Goal: Task Accomplishment & Management: Use online tool/utility

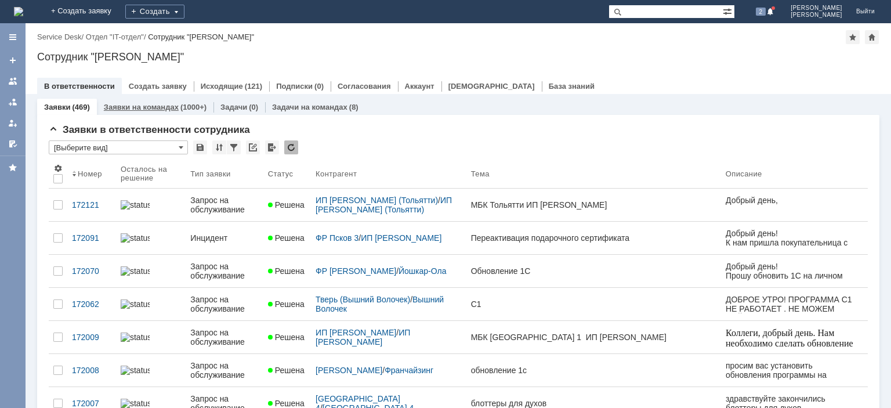
click at [129, 108] on link "Заявки на командах" at bounding box center [141, 107] width 75 height 9
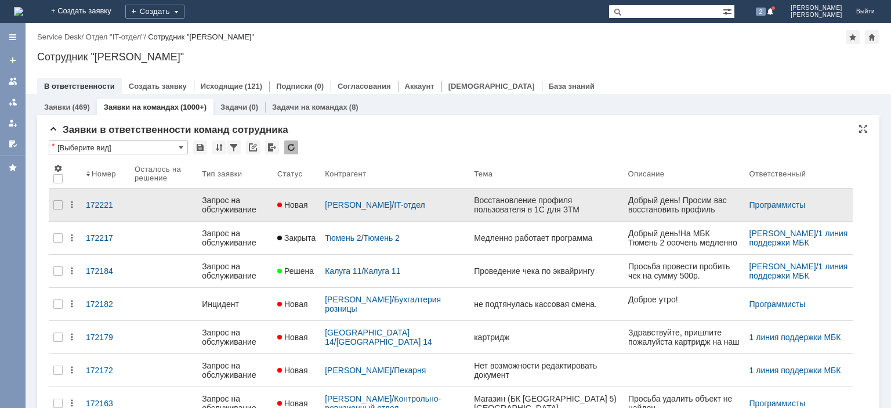
click at [233, 198] on div "Запрос на обслуживание" at bounding box center [235, 205] width 66 height 19
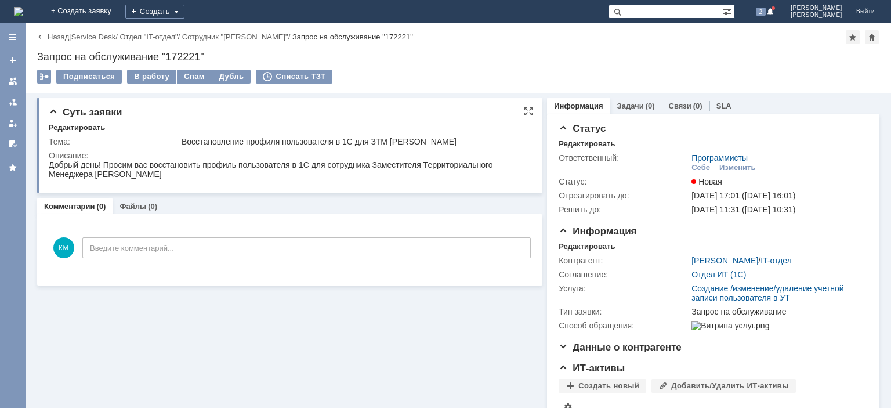
click at [400, 143] on div "Восстановление профиля пользователя в 1С для ЗТМ [PERSON_NAME]" at bounding box center [354, 141] width 345 height 9
copy div "[PERSON_NAME]"
click at [702, 168] on div "Себе" at bounding box center [701, 167] width 19 height 9
click at [143, 77] on div "В работу" at bounding box center [151, 77] width 49 height 14
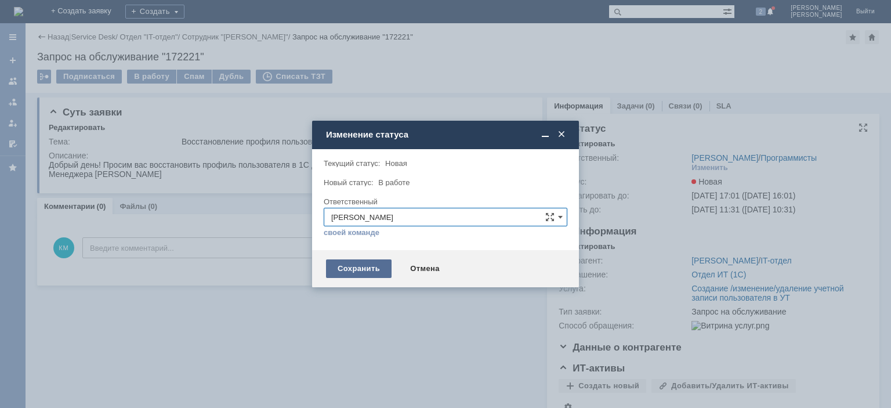
click at [358, 276] on div "Сохранить" at bounding box center [359, 268] width 66 height 19
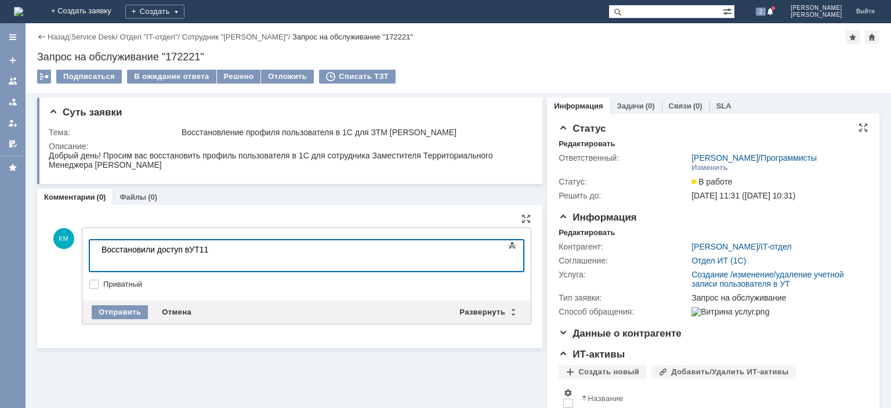
click at [191, 248] on body "Восстановили доступ в УТ11" at bounding box center [184, 254] width 174 height 28
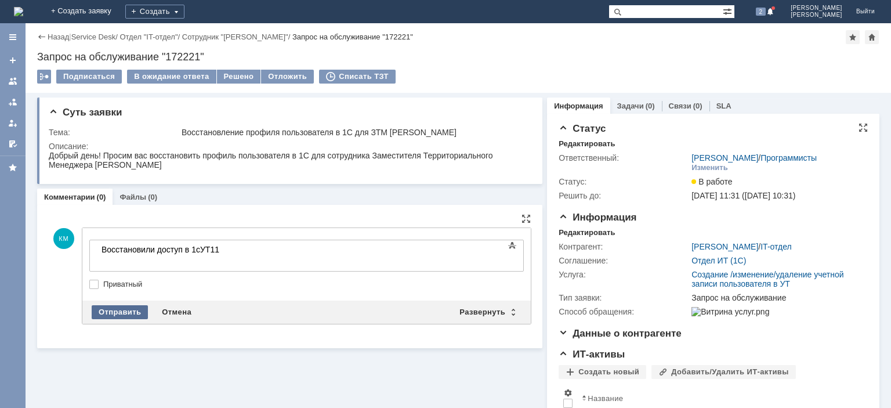
click at [125, 306] on div "Отправить" at bounding box center [120, 312] width 56 height 14
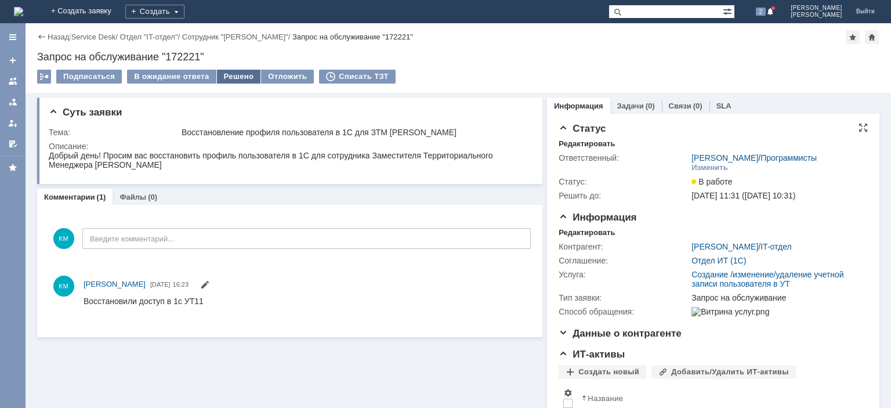
click at [238, 73] on div "Решено" at bounding box center [239, 77] width 44 height 14
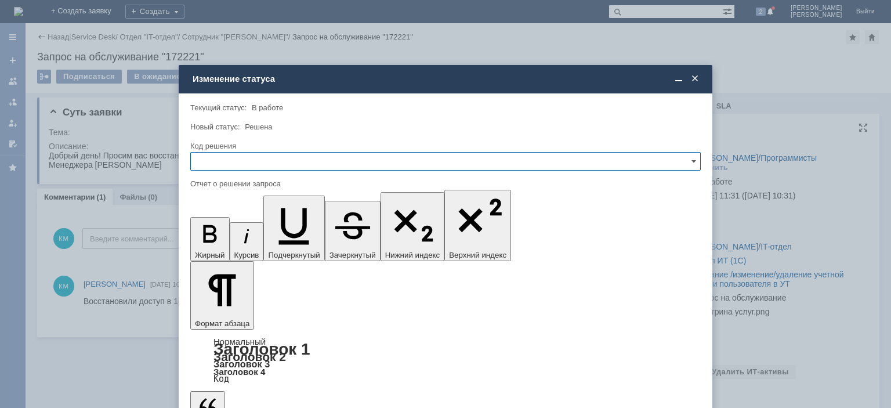
click at [226, 157] on input "text" at bounding box center [445, 161] width 511 height 19
click at [235, 236] on span "Решено" at bounding box center [446, 240] width 496 height 9
type input "Решено"
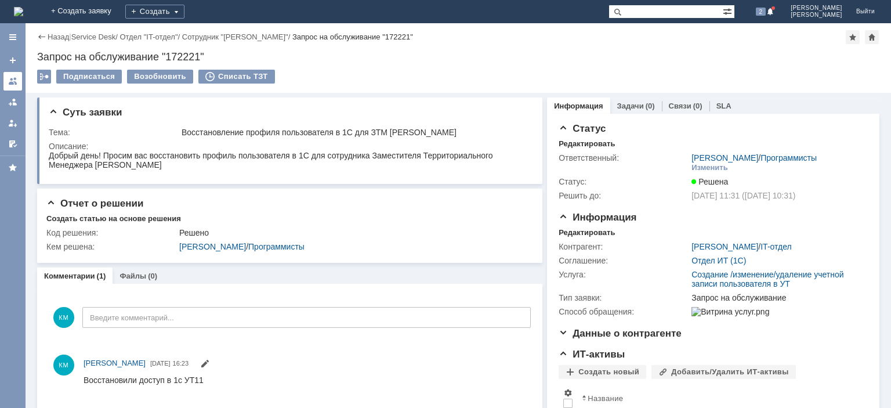
click at [16, 79] on div at bounding box center [12, 81] width 9 height 9
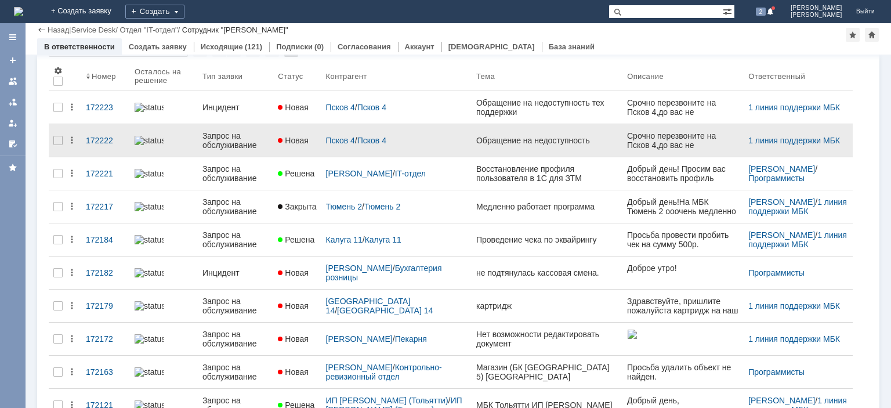
scroll to position [117, 0]
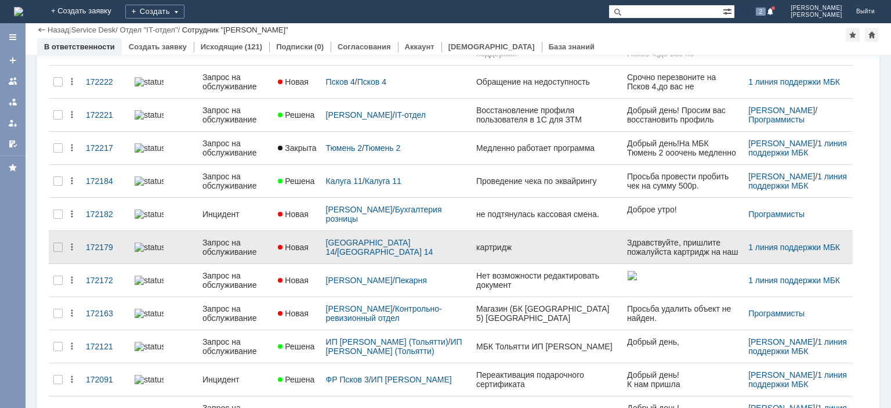
click at [218, 252] on div "Запрос на обслуживание" at bounding box center [236, 247] width 66 height 19
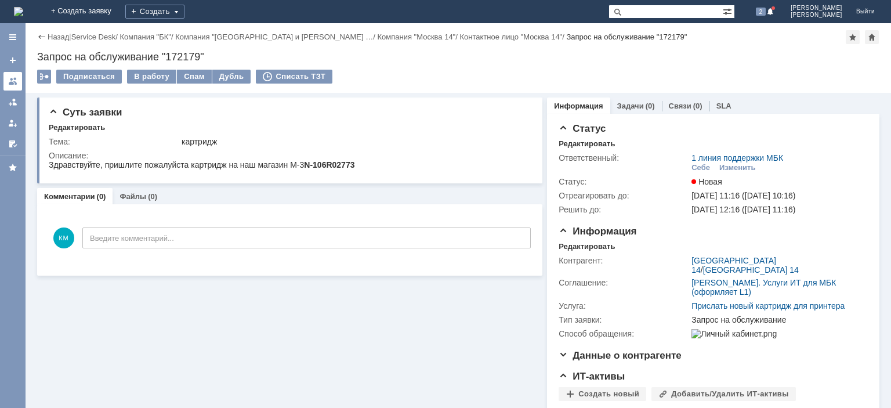
click at [10, 81] on div at bounding box center [12, 81] width 9 height 9
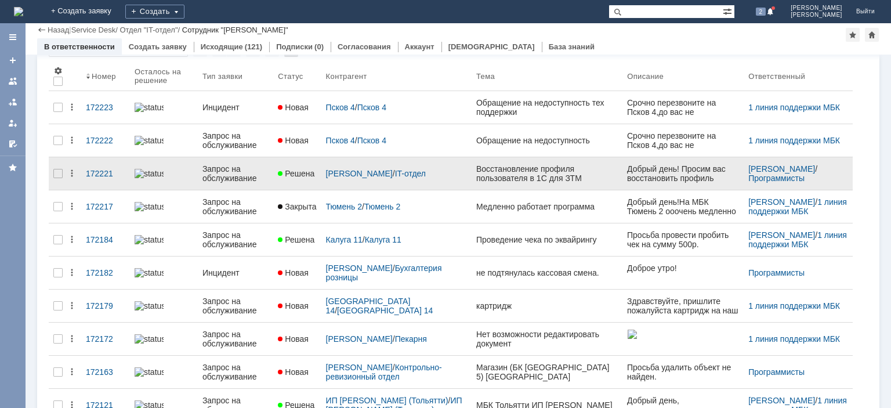
click at [240, 172] on div "Запрос на обслуживание" at bounding box center [236, 173] width 66 height 19
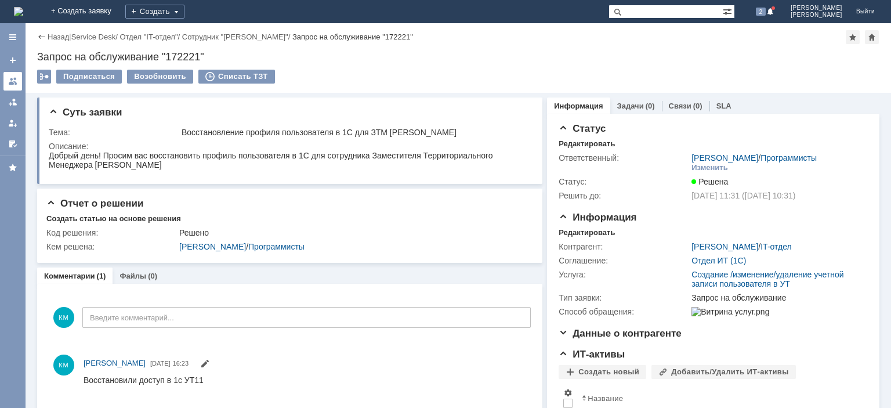
click at [13, 85] on div at bounding box center [12, 81] width 9 height 9
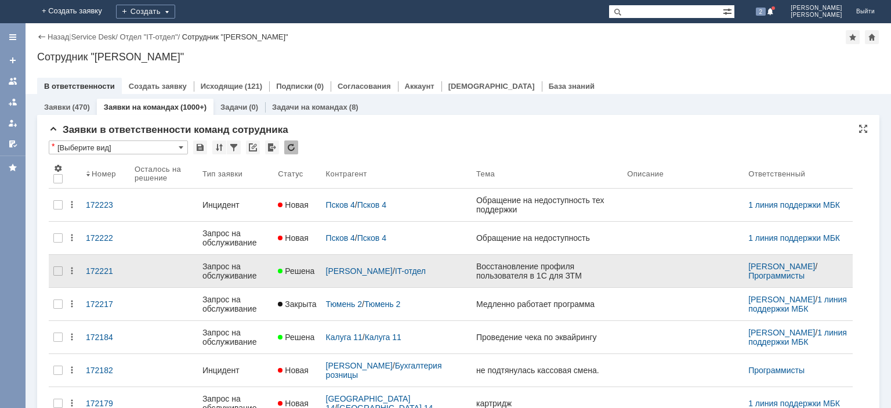
click at [231, 270] on div "Запрос на обслуживание" at bounding box center [236, 271] width 66 height 19
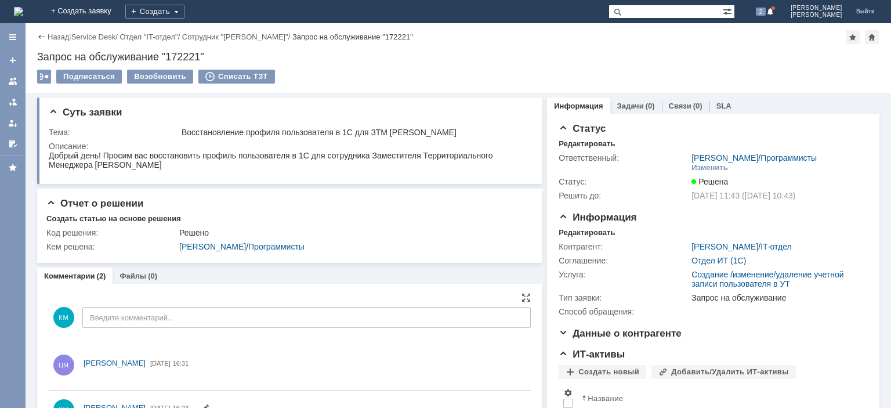
click at [171, 316] on input "Введите комментарий..." at bounding box center [306, 317] width 449 height 21
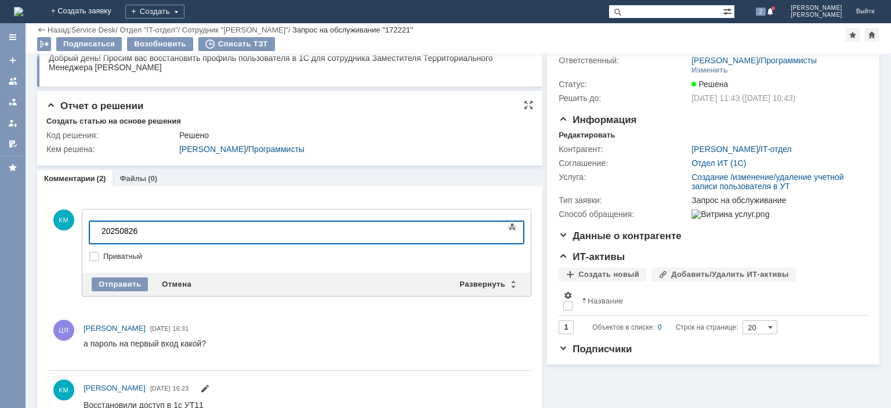
scroll to position [82, 5]
click at [99, 232] on body "20250826" at bounding box center [184, 232] width 174 height 20
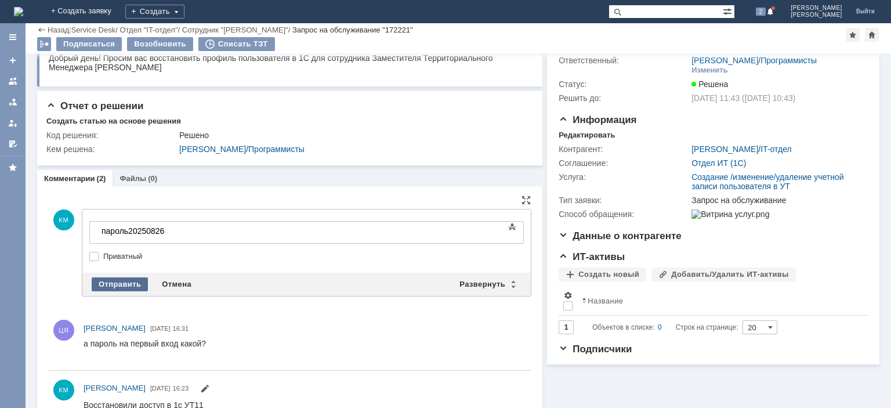
click at [115, 283] on div "Отправить" at bounding box center [120, 284] width 56 height 14
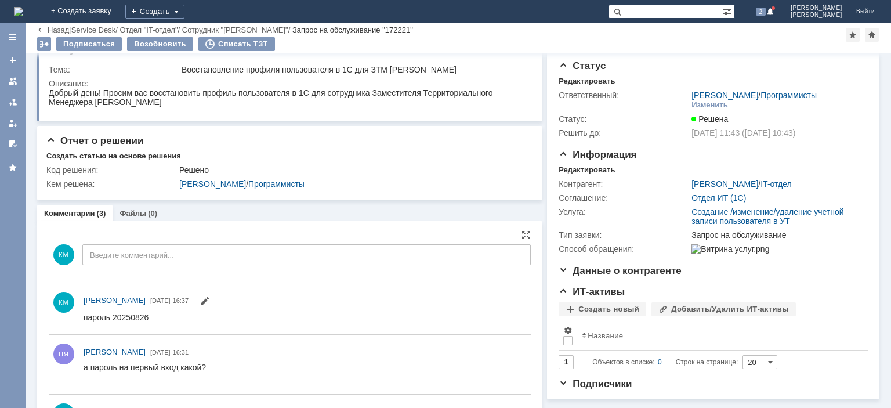
scroll to position [0, 0]
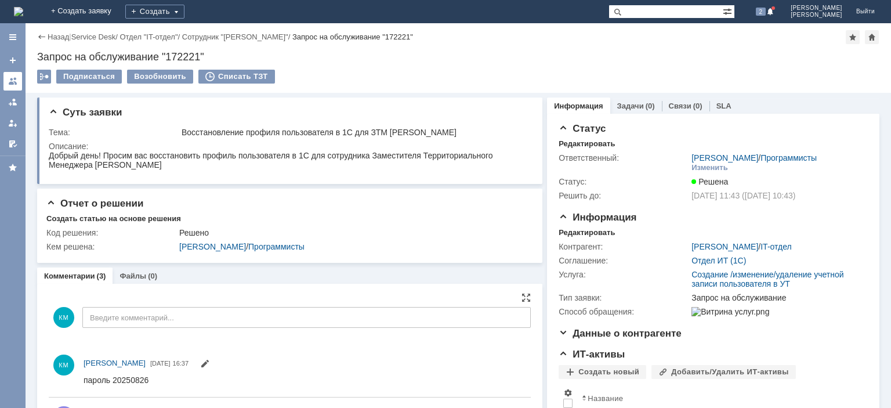
click at [13, 78] on div at bounding box center [12, 81] width 9 height 9
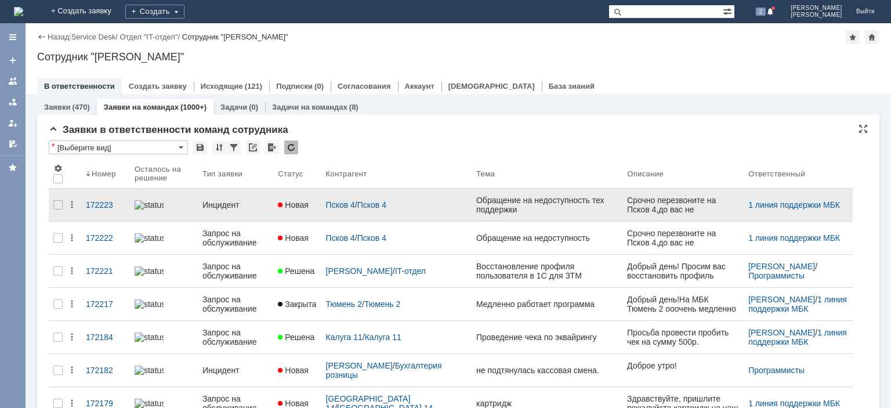
click at [236, 200] on div "Инцидент" at bounding box center [236, 204] width 66 height 9
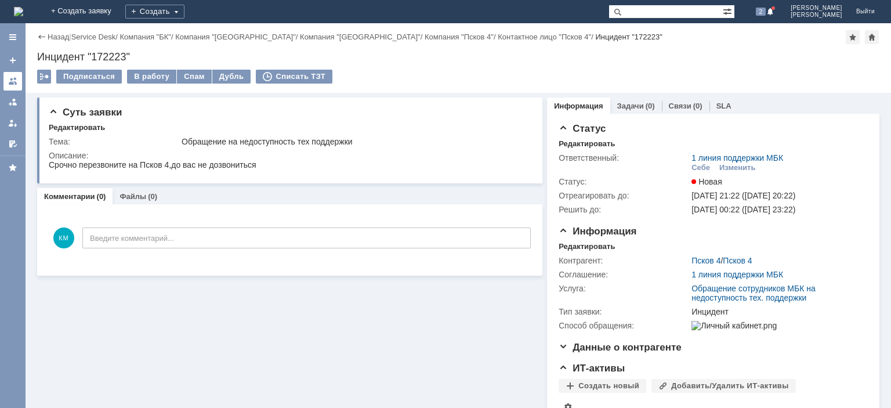
click at [7, 78] on link at bounding box center [12, 81] width 19 height 19
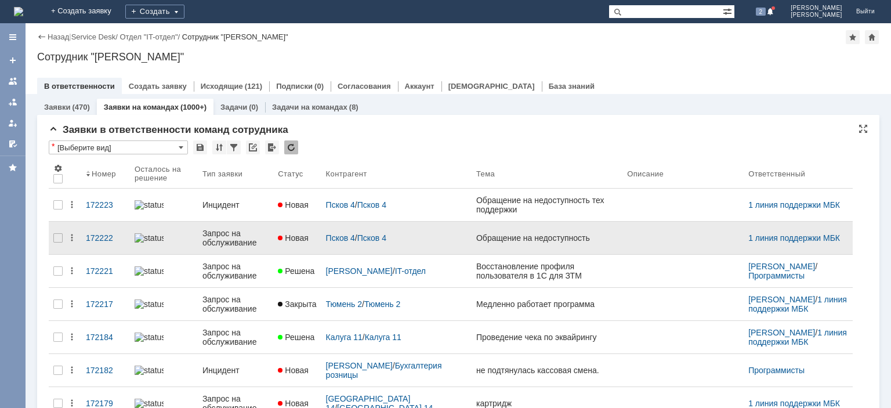
click at [227, 234] on div "Запрос на обслуживание" at bounding box center [236, 238] width 66 height 19
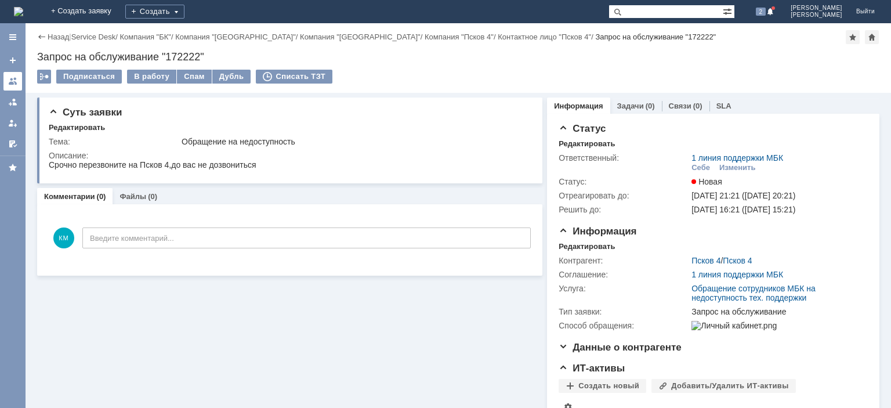
click at [15, 84] on div at bounding box center [12, 81] width 9 height 9
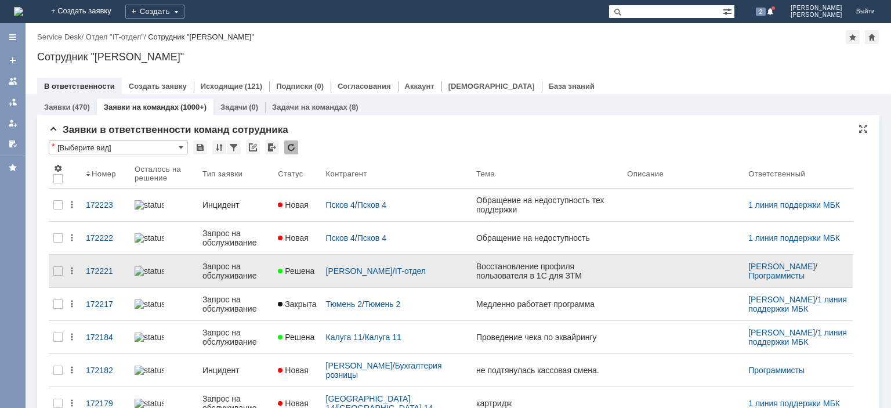
click at [217, 277] on div "Запрос на обслуживание" at bounding box center [236, 271] width 66 height 19
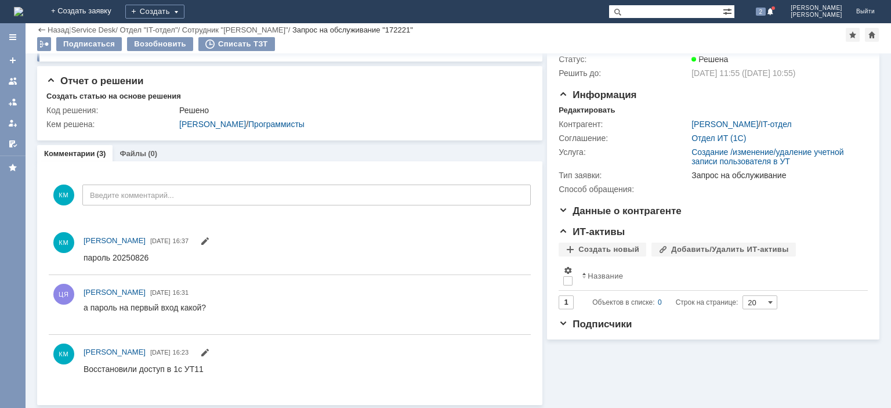
scroll to position [82, 0]
click at [12, 79] on div at bounding box center [12, 81] width 9 height 9
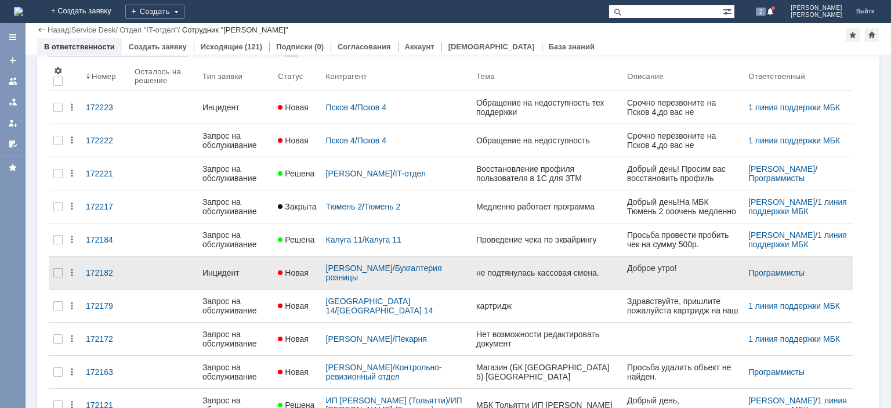
scroll to position [175, 0]
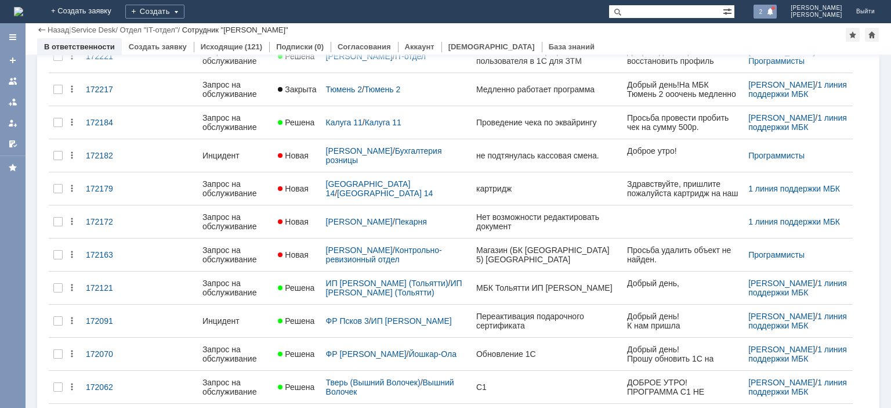
click at [775, 11] on span at bounding box center [771, 12] width 8 height 9
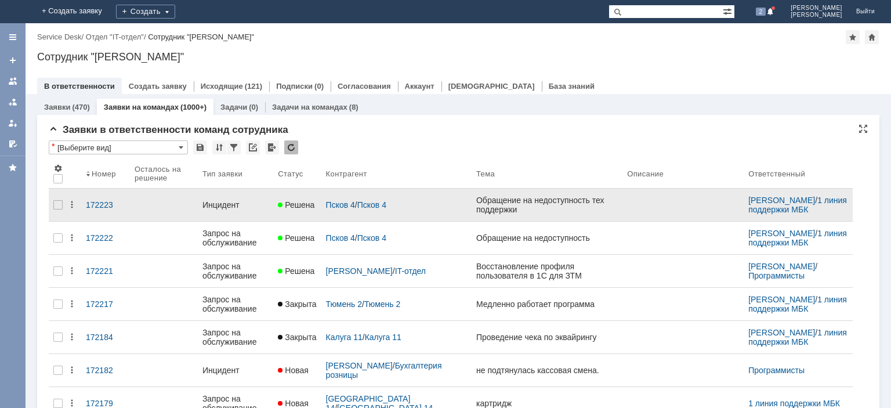
click at [215, 200] on div "Инцидент" at bounding box center [236, 204] width 66 height 9
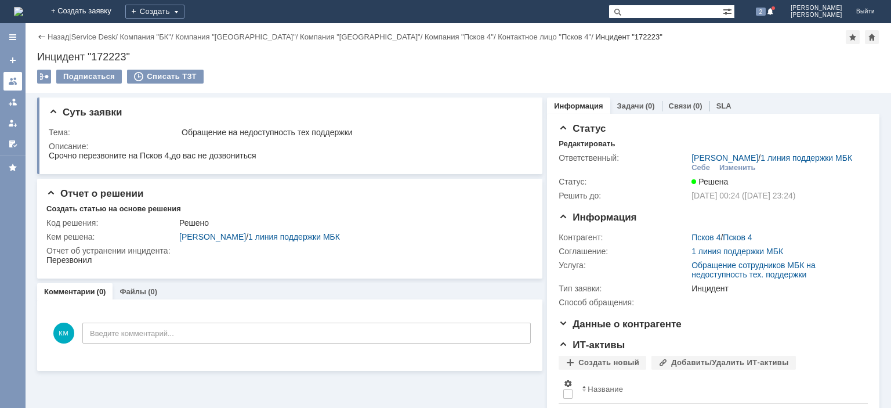
click at [15, 85] on div at bounding box center [12, 81] width 9 height 9
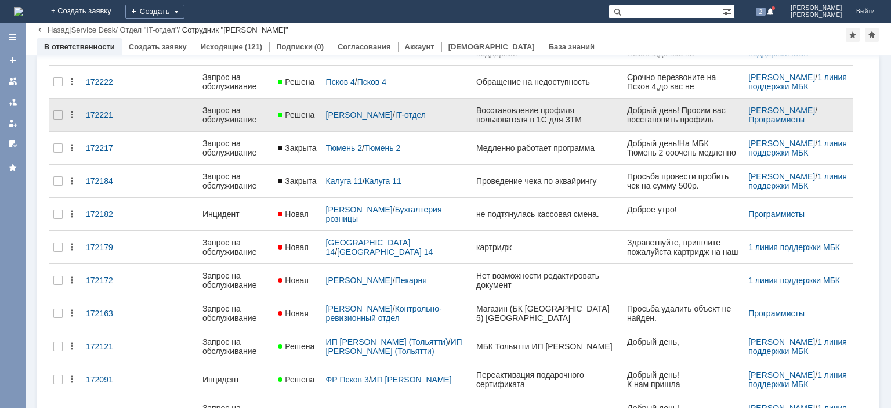
click at [248, 115] on div "Запрос на обслуживание" at bounding box center [236, 115] width 66 height 19
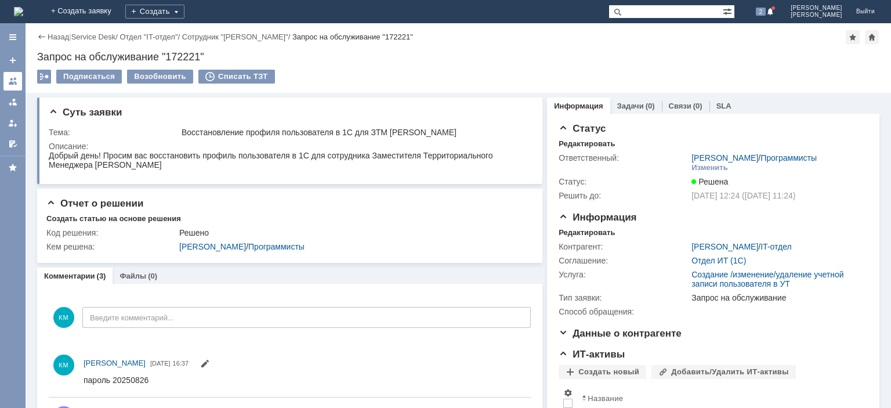
click at [19, 82] on link at bounding box center [12, 81] width 19 height 19
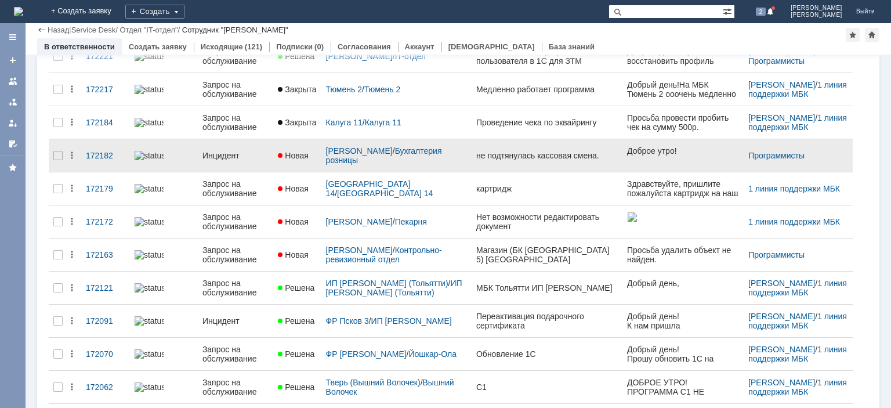
click at [207, 144] on link "Инцидент" at bounding box center [235, 155] width 75 height 23
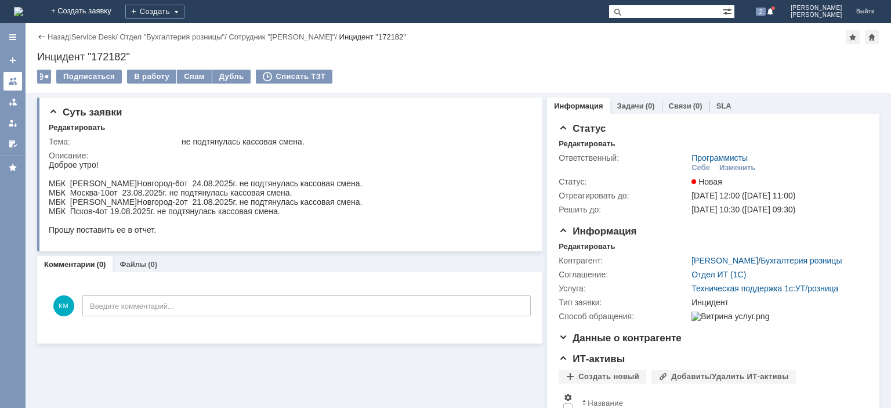
click at [19, 84] on link at bounding box center [12, 81] width 19 height 19
